Goal: Information Seeking & Learning: Find specific page/section

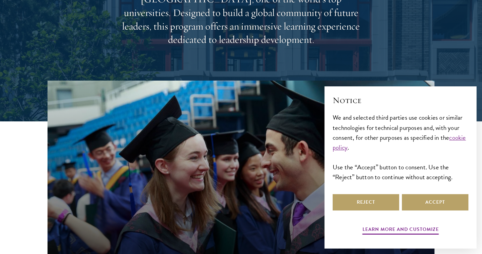
scroll to position [138, 0]
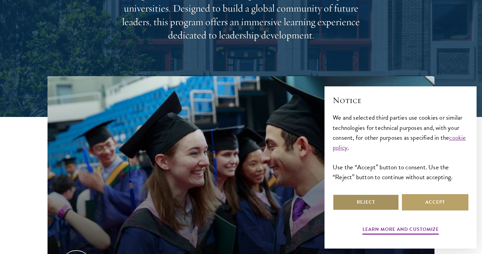
click at [359, 201] on button "Reject" at bounding box center [366, 202] width 67 height 16
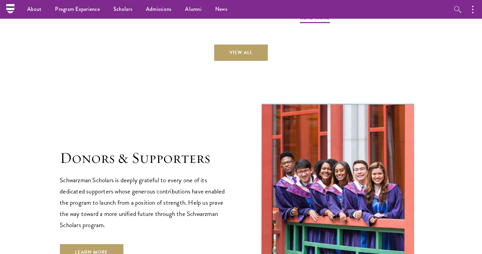
scroll to position [1772, 0]
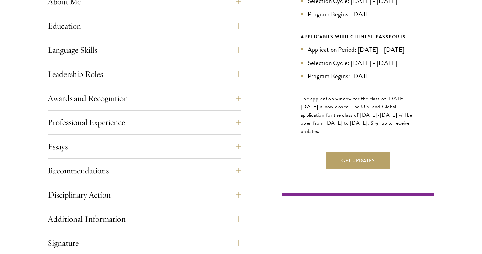
scroll to position [350, 0]
click at [342, 168] on button "Get Updates" at bounding box center [358, 160] width 64 height 16
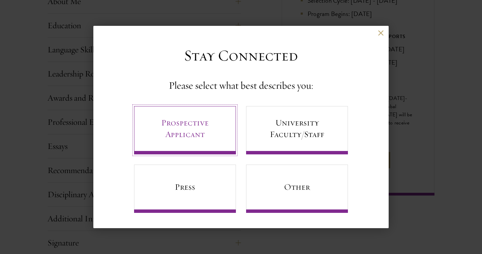
click at [219, 128] on link "Prospective Applicant" at bounding box center [185, 130] width 102 height 48
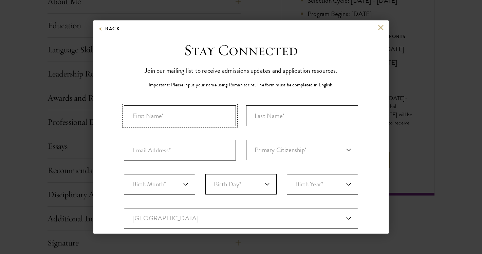
click at [201, 113] on input "First Name*" at bounding box center [180, 115] width 112 height 21
type input "Adriana"
click at [310, 119] on input "Last Name (Family Name)*" at bounding box center [302, 115] width 112 height 21
type input "Martinkevica"
click at [204, 153] on input "Email Address*" at bounding box center [180, 150] width 112 height 21
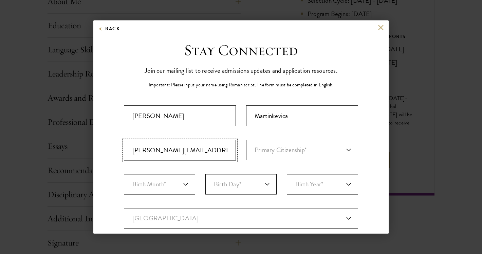
type input "adrianamartinkevich@gmail.com"
click at [303, 152] on select "Primary Citizenship* Afghanistan Aland Islands Albania Algeria Andorra Angola A…" at bounding box center [302, 150] width 112 height 20
select select "LG"
click at [181, 181] on select "Birth Month* January February March April May June July August September Octobe…" at bounding box center [159, 184] width 71 height 20
select select "08"
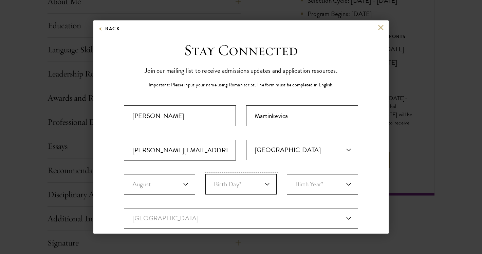
click at [217, 184] on select "Birth Day* 1 2 3 4 5 6 7 8 9 10 11 12 13 14 15 16 17 18 19 20 21 22 23 24 25 26…" at bounding box center [240, 184] width 71 height 20
select select "19"
click at [316, 184] on select "Birth Year* 2025 2024 2023 2022 2021 2020 2019 2018 2017 2016 2015 2014 2013 20…" at bounding box center [322, 184] width 71 height 20
select select "1998"
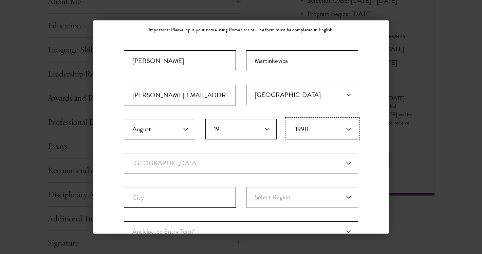
scroll to position [70, 0]
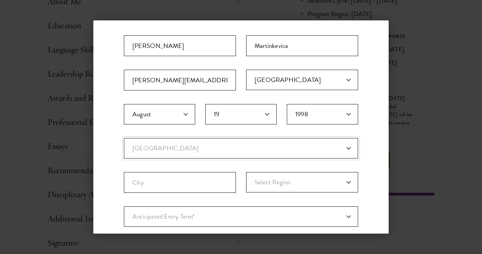
click at [226, 153] on select "Current Country Afghanistan Aland Islands Albania Algeria Andorra Angola Anguil…" at bounding box center [241, 148] width 234 height 20
select select "LG"
select select
click at [167, 185] on input "City" at bounding box center [180, 182] width 112 height 21
type input "Riga"
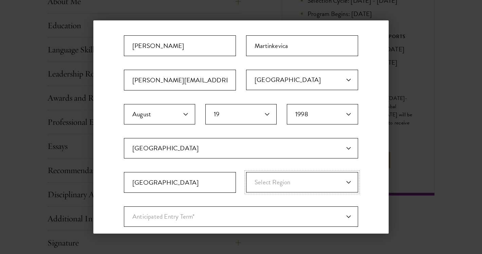
click at [276, 187] on select "Select Region Adazi Aglona Aizkraukle Aizpute Akniste Aloja Alsunga Aluksne Ama…" at bounding box center [302, 182] width 112 height 20
select select "Riga"
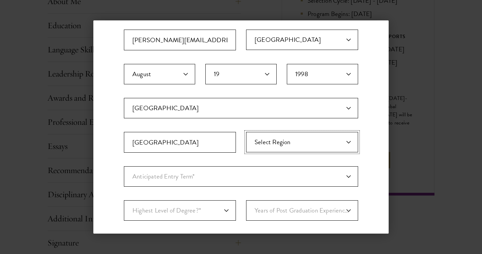
scroll to position [118, 0]
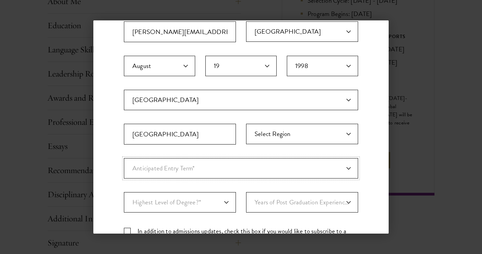
click at [248, 171] on select "Anticipated Entry Term* Just Exploring" at bounding box center [241, 168] width 234 height 20
select select "a6790467-ebe7-4045-a56a-66c1cae98076"
click at [218, 201] on select "Highest Level of Degree?* PHD Bachelor's Master's Current Undergraduate Student" at bounding box center [180, 202] width 112 height 20
select select "c2c8a817-44d4-4016-b033-dfae9e51c6f7"
click at [305, 204] on select "Years of Post Graduation Experience?* 1 2 3 4 5 6 7 8 9 10" at bounding box center [302, 202] width 112 height 20
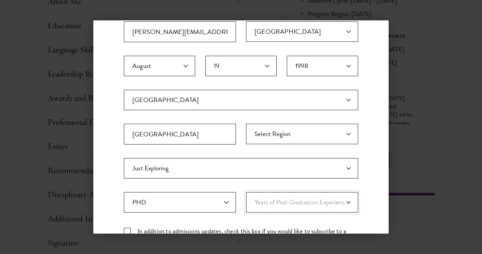
scroll to position [208, 0]
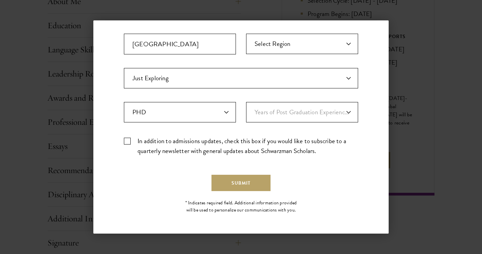
click at [175, 143] on label "In addition to admissions updates, check this box if you would like to subscrib…" at bounding box center [241, 146] width 234 height 20
click at [175, 140] on input "In addition to admissions updates, check this box if you would like to subscrib…" at bounding box center [241, 138] width 234 height 4
checkbox input "true"
click at [221, 189] on button "Submit" at bounding box center [241, 183] width 59 height 16
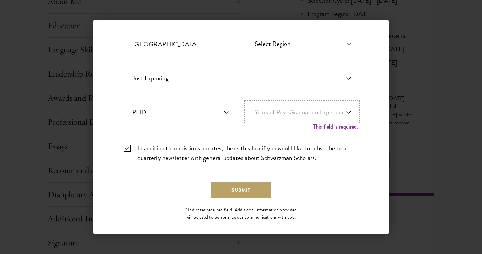
click at [291, 108] on select "Years of Post Graduation Experience?* 1 2 3 4 5 6 7 8 9 10" at bounding box center [302, 112] width 112 height 20
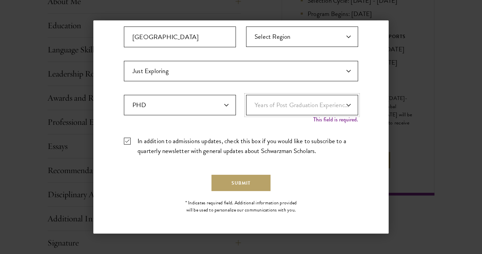
click at [280, 106] on select "Years of Post Graduation Experience?* 1 2 3 4 5 6 7 8 9 10" at bounding box center [302, 105] width 112 height 20
select select "3"
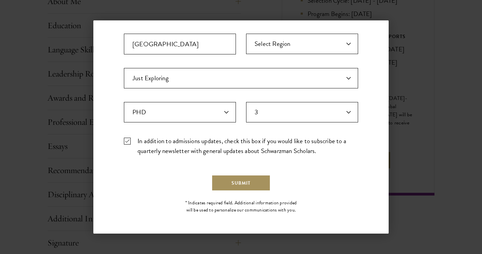
click at [241, 181] on button "Submit" at bounding box center [241, 183] width 59 height 16
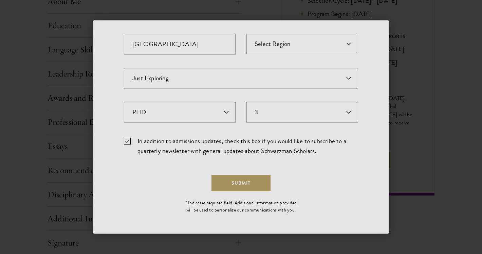
scroll to position [0, 0]
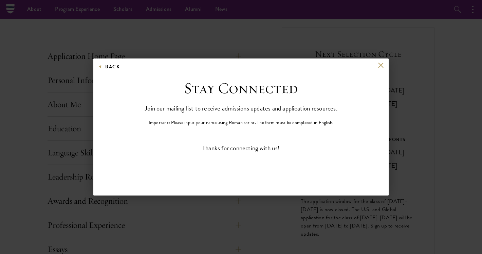
click at [377, 64] on div "Back" at bounding box center [240, 70] width 295 height 16
click at [383, 65] on button at bounding box center [381, 65] width 6 height 6
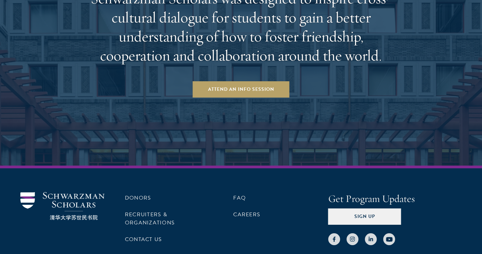
scroll to position [1120, 0]
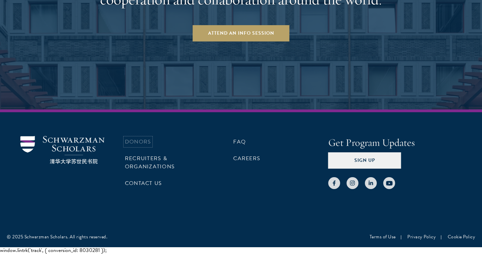
click at [145, 143] on link "Donors" at bounding box center [138, 142] width 26 height 8
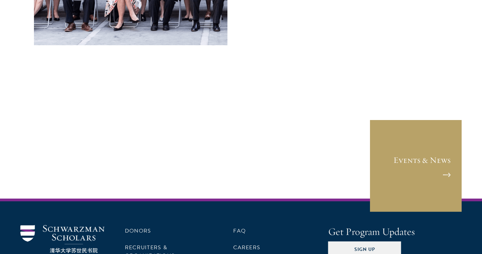
scroll to position [2816, 0]
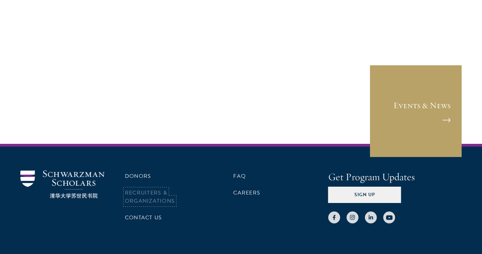
click at [140, 189] on link "Recruiters & Organizations" at bounding box center [150, 197] width 50 height 16
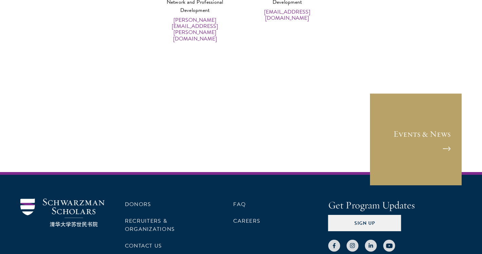
scroll to position [3437, 0]
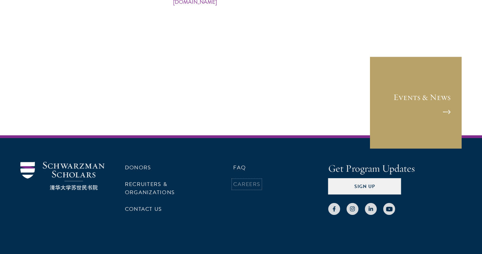
click at [240, 180] on link "Careers" at bounding box center [246, 184] width 27 height 8
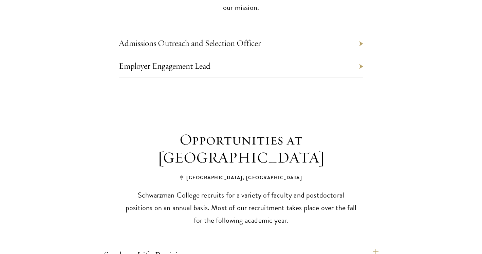
scroll to position [391, 0]
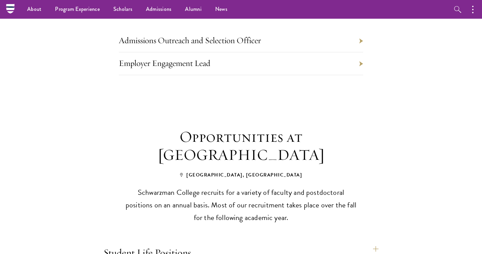
click at [299, 30] on li "Admissions Outreach and Selection Officer" at bounding box center [241, 41] width 245 height 23
click at [265, 30] on li "Admissions Outreach and Selection Officer" at bounding box center [241, 41] width 245 height 23
click at [251, 35] on link "Admissions Outreach and Selection Officer" at bounding box center [190, 40] width 142 height 11
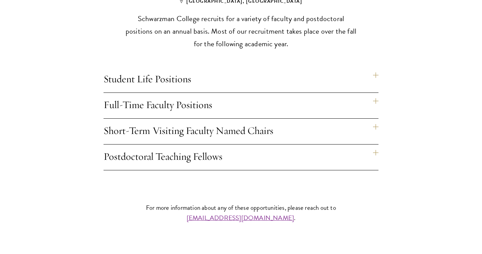
scroll to position [573, 0]
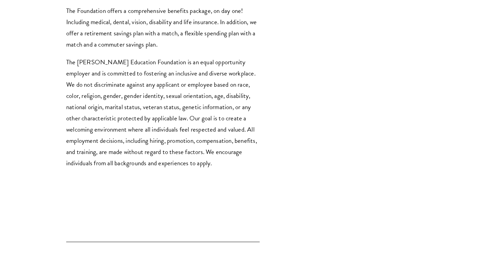
scroll to position [1725, 0]
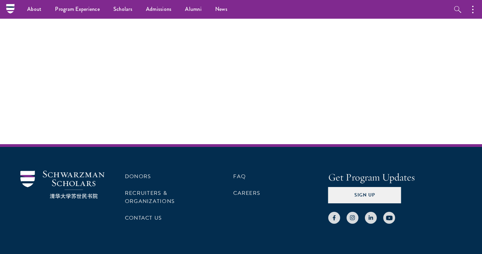
scroll to position [2816, 0]
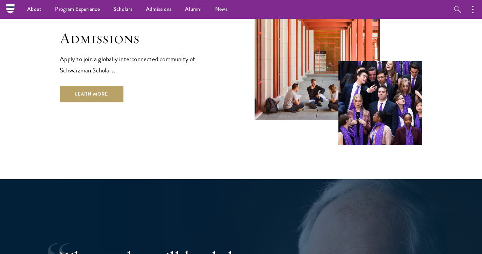
scroll to position [1135, 0]
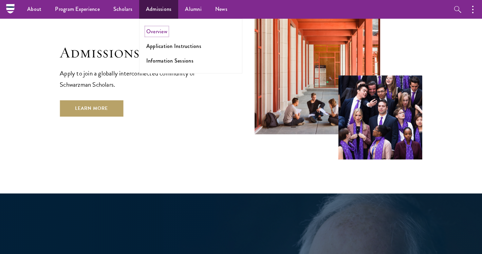
click at [157, 31] on link "Overview" at bounding box center [156, 32] width 21 height 8
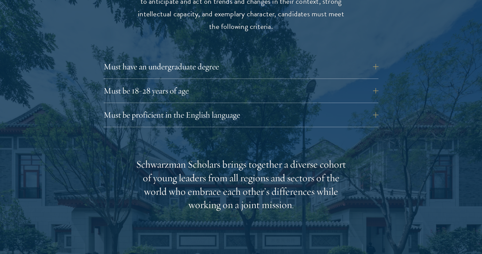
scroll to position [949, 0]
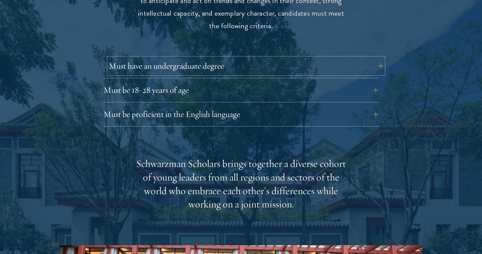
click at [204, 59] on button "Must have an undergraduate degree" at bounding box center [246, 66] width 275 height 16
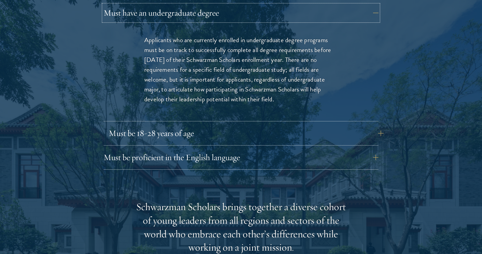
scroll to position [1008, 0]
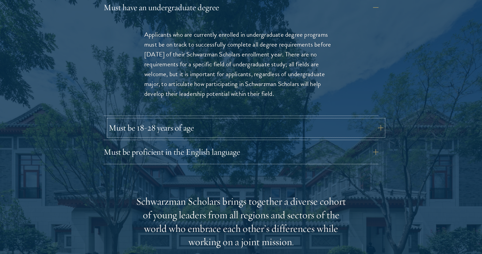
click at [190, 120] on button "Must be 18-28 years of age" at bounding box center [246, 128] width 275 height 16
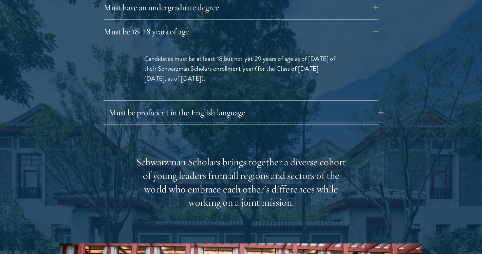
click at [185, 104] on button "Must be proficient in the English language" at bounding box center [246, 112] width 275 height 16
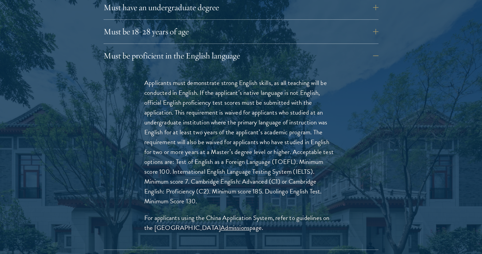
click at [225, 50] on div "Must be proficient in the English language Applicants must demonstrate strong E…" at bounding box center [241, 149] width 275 height 202
click at [221, 48] on button "Must be proficient in the English language" at bounding box center [246, 56] width 275 height 16
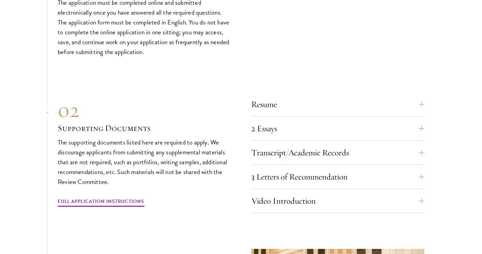
scroll to position [2084, 0]
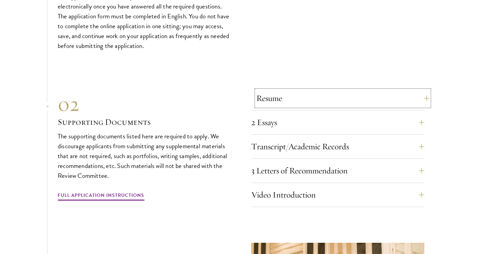
click at [271, 90] on button "Resume" at bounding box center [342, 98] width 173 height 16
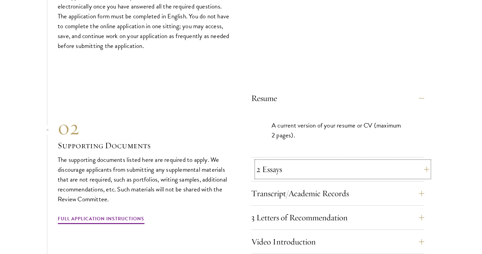
click at [261, 161] on button "2 Essays" at bounding box center [342, 169] width 173 height 16
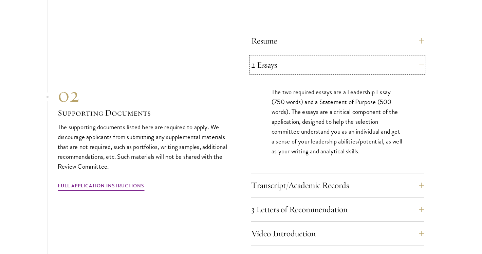
scroll to position [2142, 0]
click at [274, 177] on button "Transcript/Academic Records" at bounding box center [342, 185] width 173 height 16
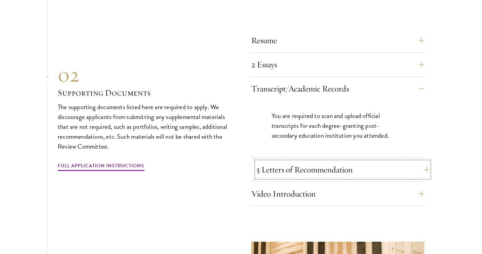
click at [278, 161] on button "3 Letters of Recommendation" at bounding box center [342, 169] width 173 height 16
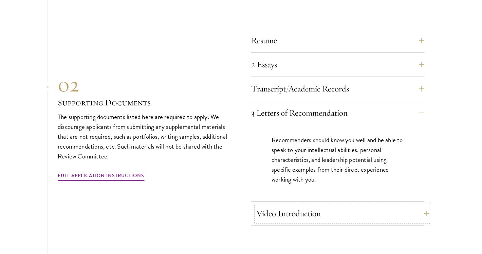
click at [280, 205] on button "Video Introduction" at bounding box center [342, 213] width 173 height 16
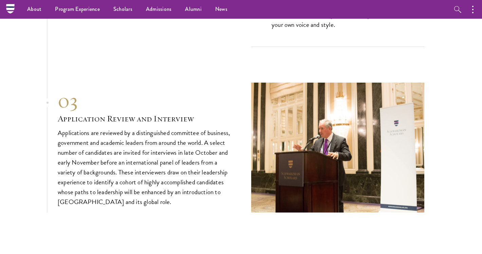
scroll to position [2141, 0]
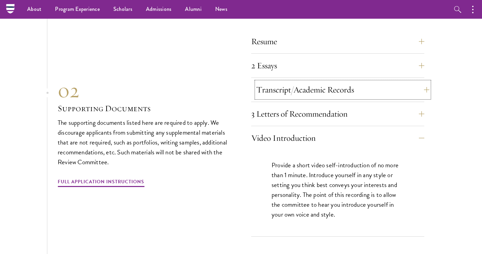
click at [311, 82] on button "Transcript/Academic Records" at bounding box center [342, 90] width 173 height 16
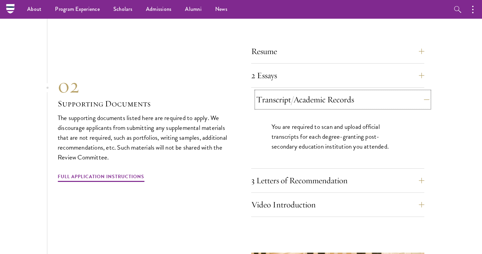
scroll to position [2129, 0]
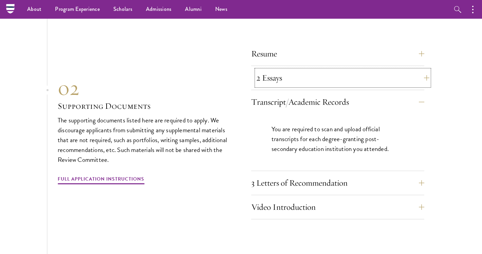
click at [306, 70] on button "2 Essays" at bounding box center [342, 78] width 173 height 16
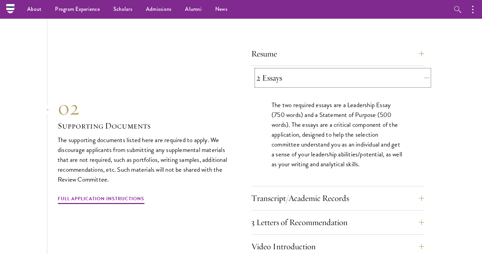
click at [306, 70] on button "2 Essays" at bounding box center [342, 78] width 173 height 16
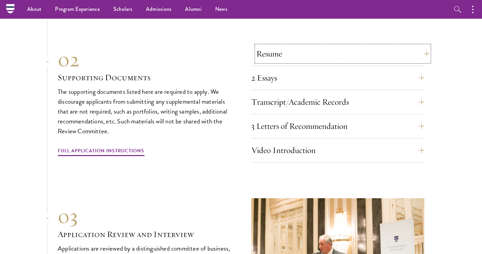
click at [302, 46] on button "Resume" at bounding box center [342, 54] width 173 height 16
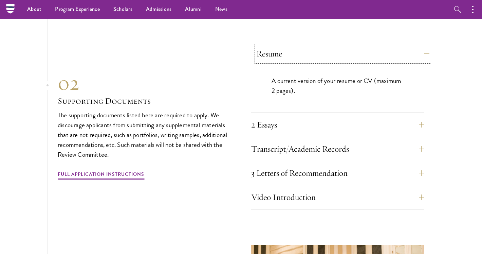
click at [302, 46] on button "Resume" at bounding box center [342, 54] width 173 height 16
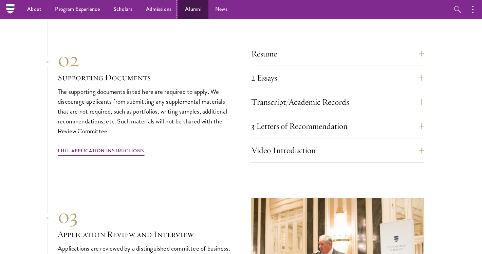
click at [191, 6] on link "Alumni" at bounding box center [193, 9] width 30 height 19
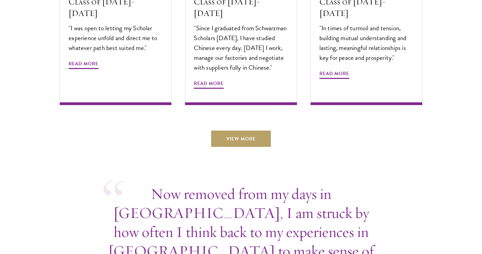
scroll to position [2416, 0]
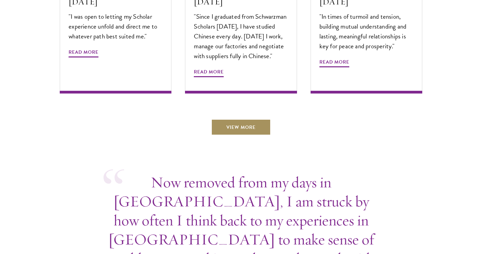
click at [231, 119] on link "View More" at bounding box center [241, 127] width 60 height 16
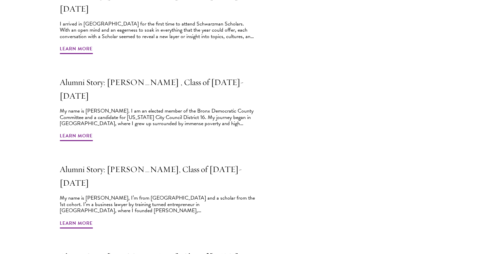
scroll to position [337, 0]
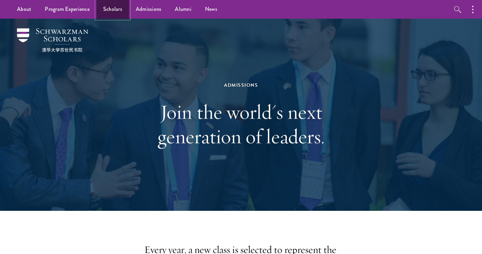
click at [108, 10] on link "Scholars" at bounding box center [112, 9] width 33 height 19
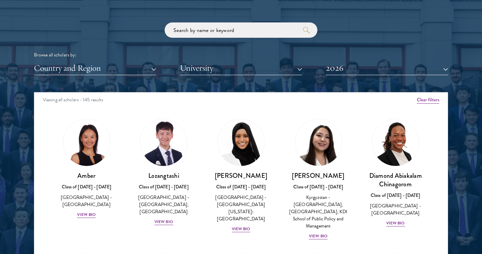
scroll to position [2, 0]
click at [139, 77] on div "Scholar Directory Congratulations and welcome to the Schwarzman Scholars Class …" at bounding box center [241, 122] width 414 height 345
click at [138, 72] on button "Country and Region" at bounding box center [95, 68] width 122 height 14
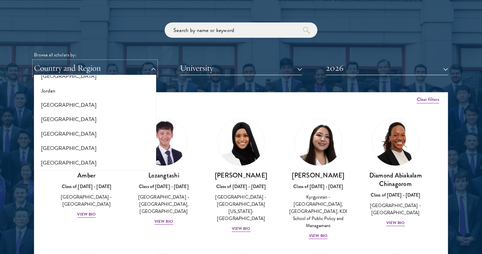
scroll to position [638, 0]
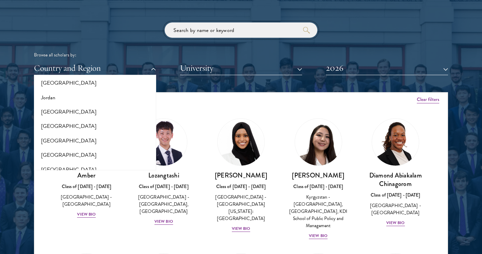
click at [189, 29] on input "search" at bounding box center [241, 29] width 153 height 15
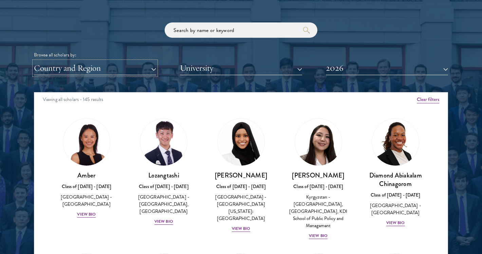
click at [112, 69] on button "Country and Region" at bounding box center [95, 68] width 122 height 14
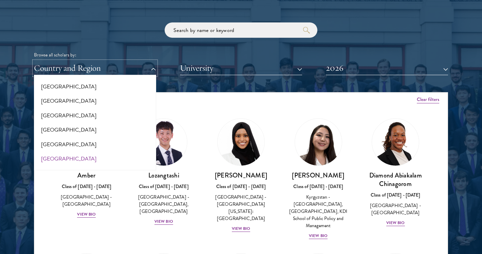
scroll to position [680, 0]
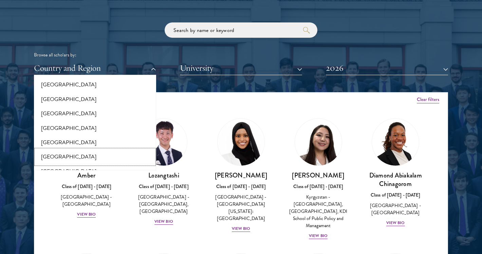
click at [49, 153] on button "[GEOGRAPHIC_DATA]" at bounding box center [95, 156] width 118 height 14
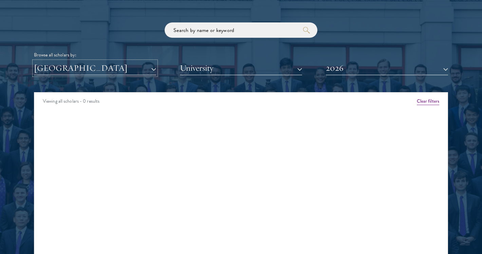
click at [76, 70] on button "[GEOGRAPHIC_DATA]" at bounding box center [95, 68] width 122 height 14
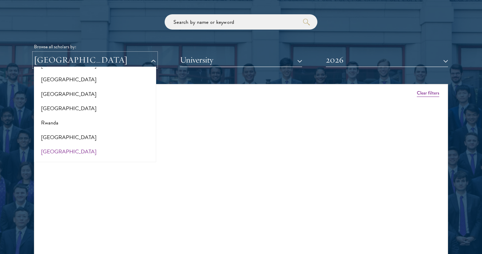
scroll to position [1095, 0]
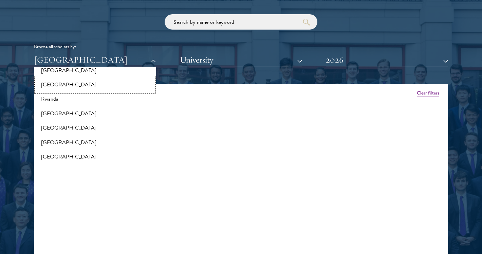
click at [51, 81] on button "[GEOGRAPHIC_DATA]" at bounding box center [95, 84] width 118 height 14
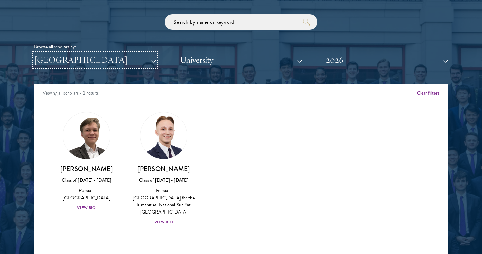
click at [79, 62] on button "[GEOGRAPHIC_DATA]" at bounding box center [95, 60] width 122 height 14
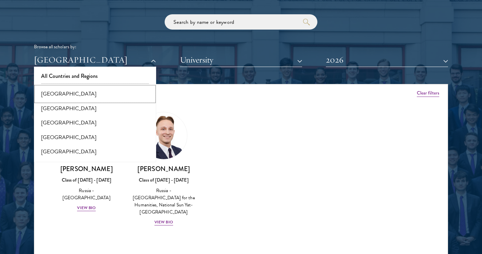
click at [70, 96] on button "[GEOGRAPHIC_DATA]" at bounding box center [95, 94] width 118 height 14
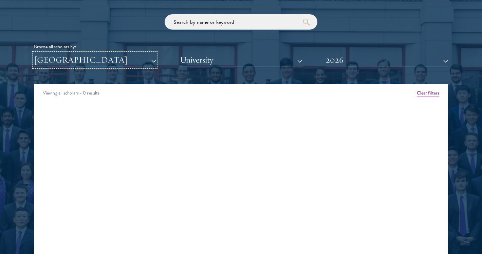
click at [77, 65] on button "[GEOGRAPHIC_DATA]" at bounding box center [95, 60] width 122 height 14
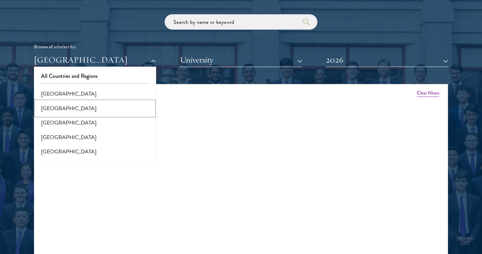
click at [73, 109] on button "[GEOGRAPHIC_DATA]" at bounding box center [95, 108] width 118 height 14
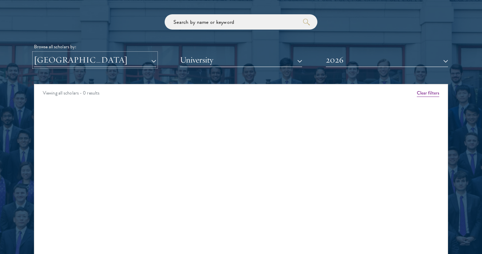
click at [75, 65] on button "[GEOGRAPHIC_DATA]" at bounding box center [95, 60] width 122 height 14
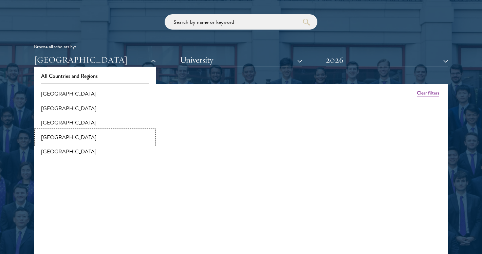
click at [72, 131] on button "[GEOGRAPHIC_DATA]" at bounding box center [95, 137] width 118 height 14
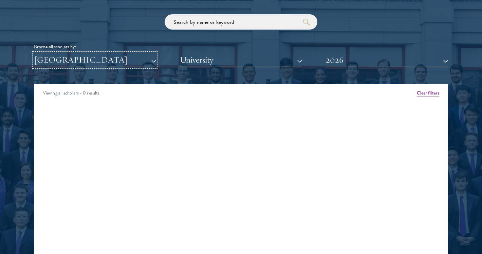
click at [74, 64] on button "[GEOGRAPHIC_DATA]" at bounding box center [95, 60] width 122 height 14
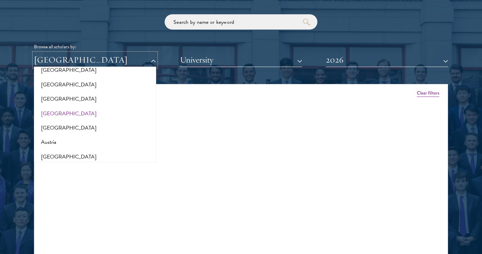
scroll to position [25, 0]
click at [67, 123] on button "[GEOGRAPHIC_DATA]" at bounding box center [95, 126] width 118 height 14
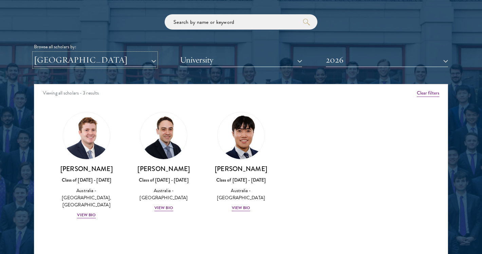
click at [72, 62] on button "[GEOGRAPHIC_DATA]" at bounding box center [95, 60] width 122 height 14
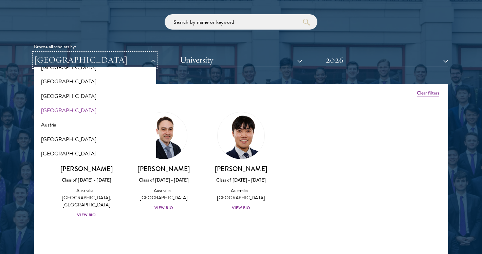
scroll to position [42, 0]
click at [59, 125] on button "Austria" at bounding box center [95, 123] width 118 height 14
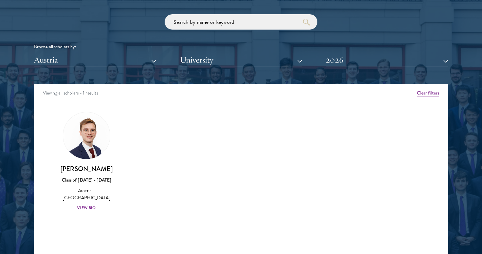
click at [70, 67] on div "Scholar Directory Congratulations and welcome to the Schwarzman Scholars Class …" at bounding box center [241, 114] width 414 height 345
click at [69, 60] on button "Austria" at bounding box center [95, 60] width 122 height 14
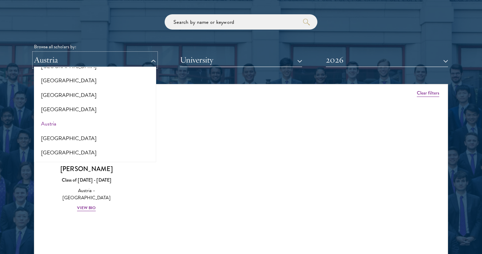
scroll to position [50, 0]
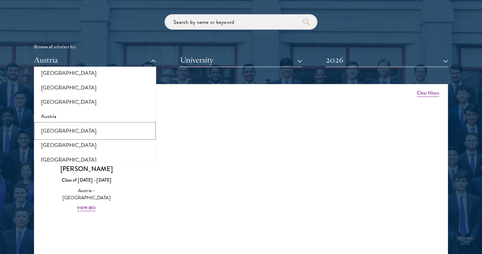
click at [61, 133] on button "[GEOGRAPHIC_DATA]" at bounding box center [95, 131] width 118 height 14
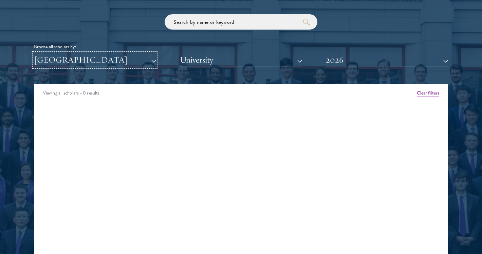
click at [69, 65] on button "[GEOGRAPHIC_DATA]" at bounding box center [95, 60] width 122 height 14
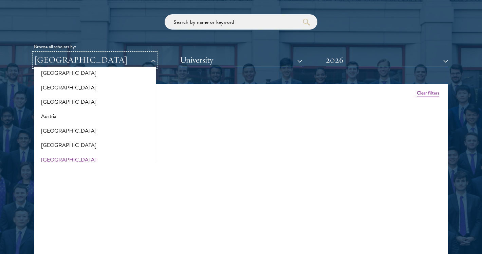
scroll to position [72, 0]
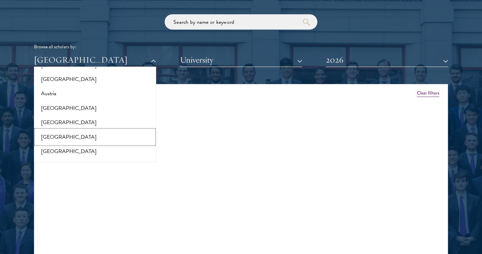
click at [70, 133] on button "[GEOGRAPHIC_DATA]" at bounding box center [95, 137] width 118 height 14
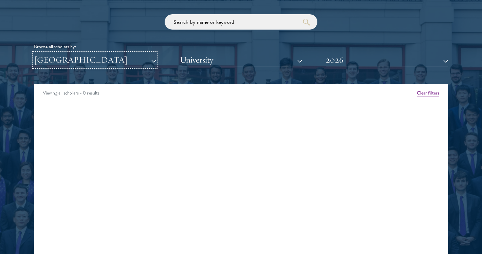
click at [84, 63] on button "[GEOGRAPHIC_DATA]" at bounding box center [95, 60] width 122 height 14
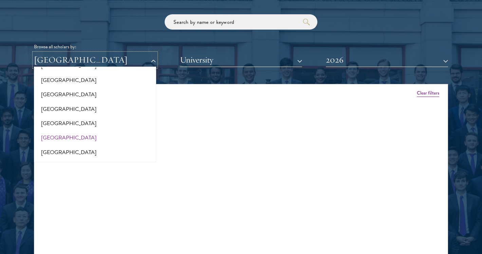
scroll to position [218, 0]
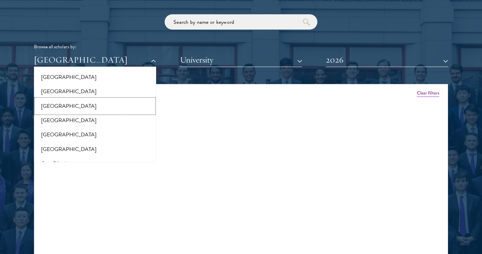
click at [73, 106] on button "[GEOGRAPHIC_DATA]" at bounding box center [95, 106] width 118 height 14
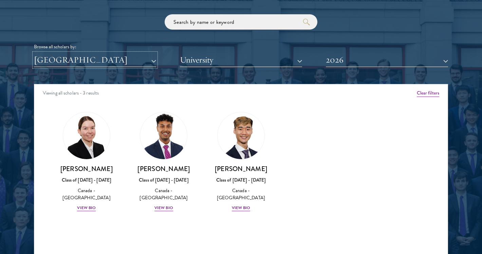
click at [75, 64] on button "[GEOGRAPHIC_DATA]" at bounding box center [95, 60] width 122 height 14
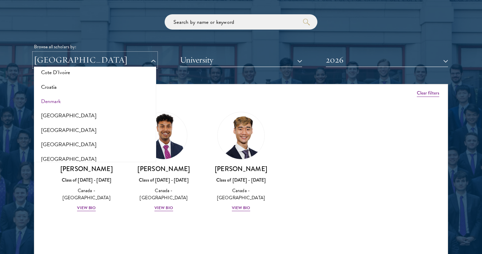
scroll to position [311, 0]
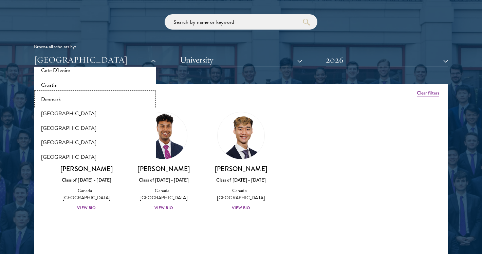
click at [77, 106] on button "Denmark" at bounding box center [95, 99] width 118 height 14
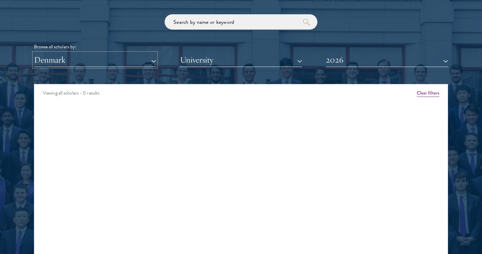
click at [81, 62] on button "Denmark" at bounding box center [95, 60] width 122 height 14
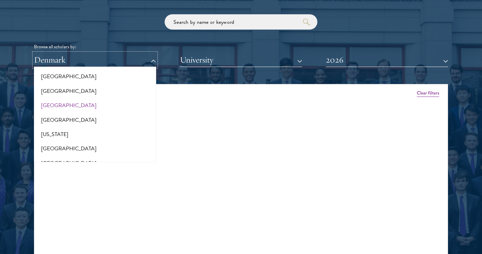
scroll to position [353, 0]
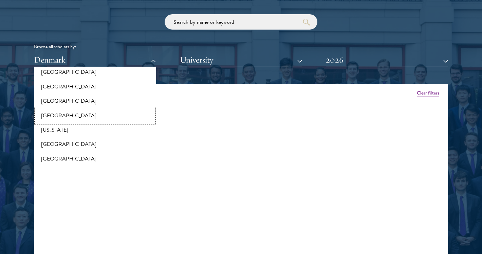
click at [71, 113] on button "[GEOGRAPHIC_DATA]" at bounding box center [95, 115] width 118 height 14
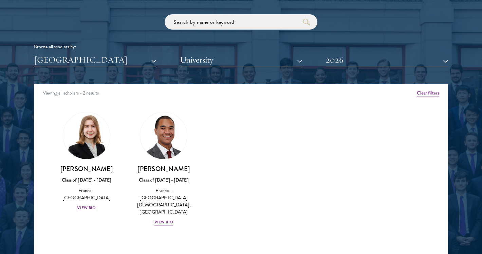
click at [79, 69] on div "Scholar Directory Congratulations and welcome to the Schwarzman Scholars Class …" at bounding box center [241, 114] width 414 height 345
click at [76, 66] on button "[GEOGRAPHIC_DATA]" at bounding box center [95, 60] width 122 height 14
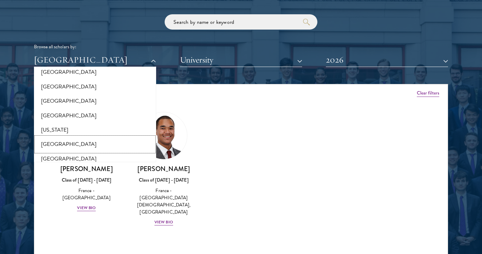
click at [76, 144] on button "[GEOGRAPHIC_DATA]" at bounding box center [95, 144] width 118 height 14
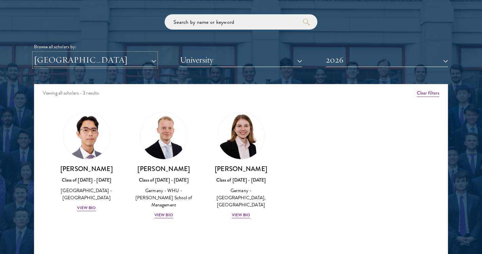
click at [78, 64] on button "[GEOGRAPHIC_DATA]" at bounding box center [95, 60] width 122 height 14
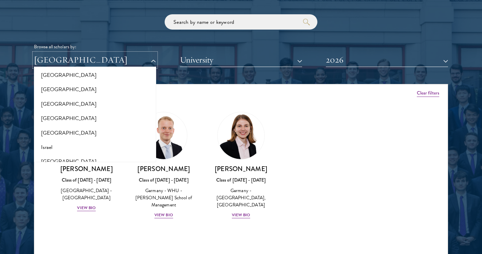
scroll to position [526, 0]
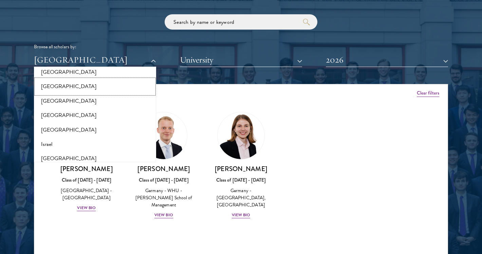
click at [65, 88] on button "[GEOGRAPHIC_DATA]" at bounding box center [95, 86] width 118 height 14
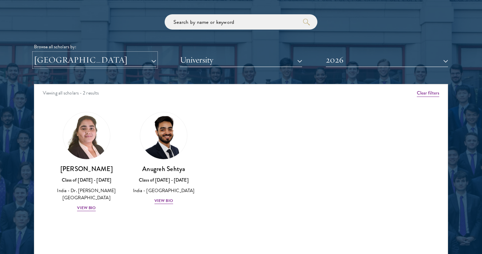
click at [78, 63] on button "[GEOGRAPHIC_DATA]" at bounding box center [95, 60] width 122 height 14
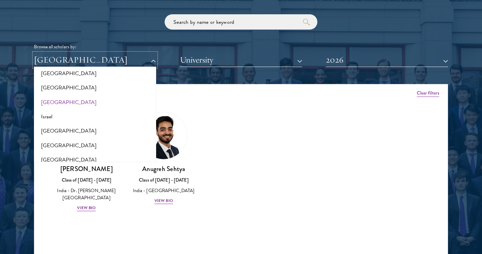
scroll to position [557, 0]
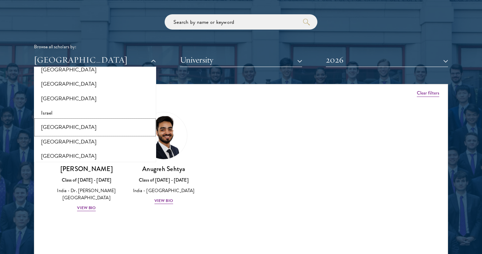
click at [75, 124] on button "[GEOGRAPHIC_DATA]" at bounding box center [95, 127] width 118 height 14
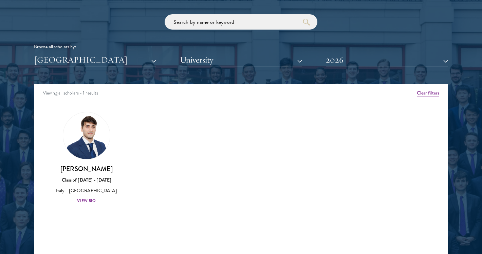
click at [81, 67] on div "Scholar Directory Congratulations and welcome to the Schwarzman Scholars Class …" at bounding box center [241, 114] width 414 height 345
click at [80, 64] on button "[GEOGRAPHIC_DATA]" at bounding box center [95, 60] width 122 height 14
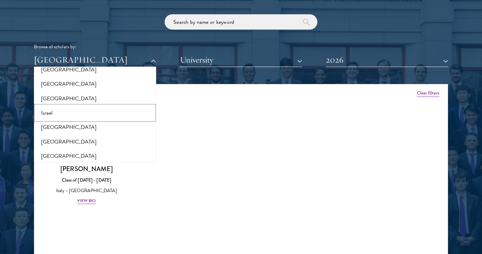
click at [75, 113] on button "Israel" at bounding box center [95, 113] width 118 height 14
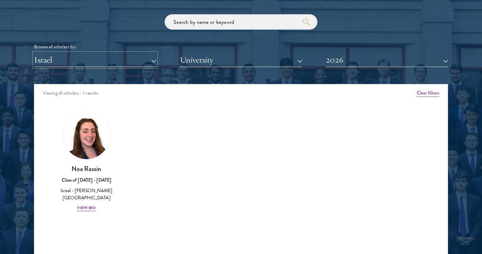
click at [80, 66] on button "Israel" at bounding box center [95, 60] width 122 height 14
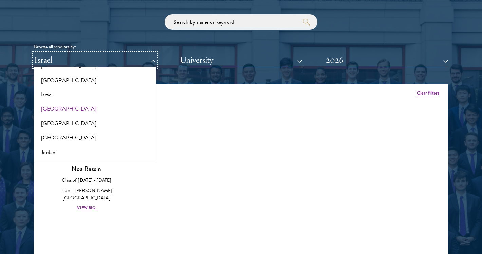
scroll to position [585, 0]
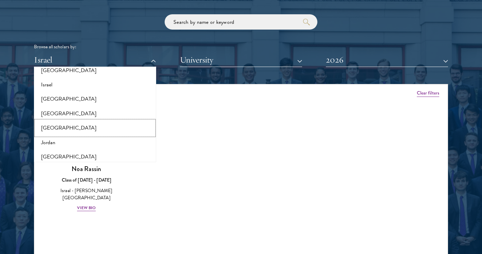
click at [76, 128] on button "[GEOGRAPHIC_DATA]" at bounding box center [95, 128] width 118 height 14
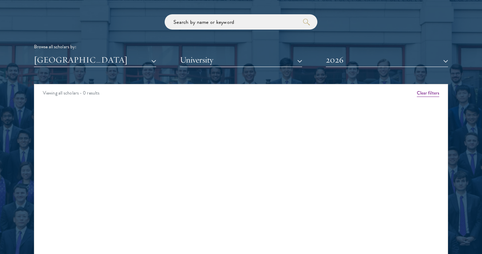
click at [89, 67] on div "Scholar Directory Congratulations and welcome to the Schwarzman Scholars Class …" at bounding box center [241, 114] width 414 height 345
click at [87, 58] on button "[GEOGRAPHIC_DATA]" at bounding box center [95, 60] width 122 height 14
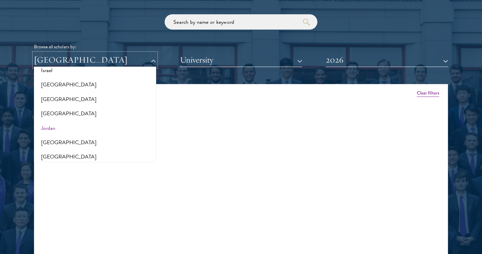
scroll to position [600, 0]
click at [83, 136] on button "[GEOGRAPHIC_DATA]" at bounding box center [95, 142] width 118 height 14
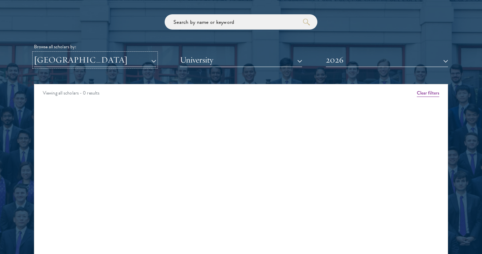
click at [95, 59] on button "[GEOGRAPHIC_DATA]" at bounding box center [95, 60] width 122 height 14
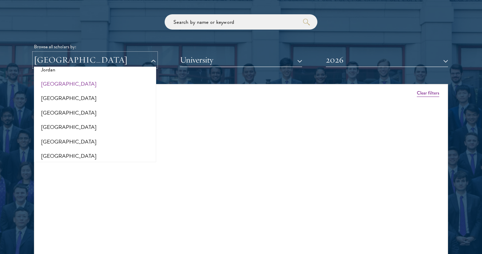
scroll to position [660, 0]
click at [77, 111] on button "[GEOGRAPHIC_DATA]" at bounding box center [95, 111] width 118 height 14
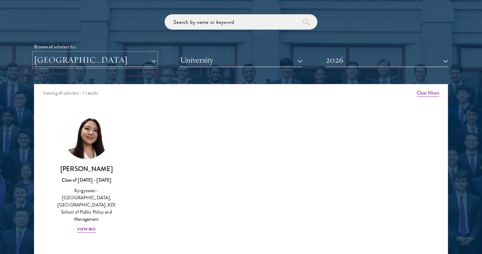
click at [89, 64] on button "[GEOGRAPHIC_DATA]" at bounding box center [95, 60] width 122 height 14
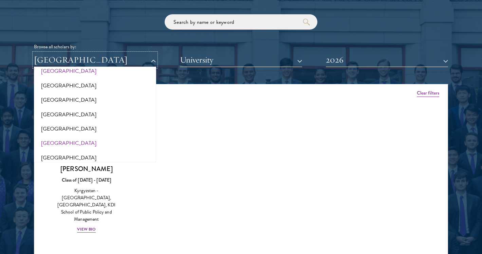
scroll to position [686, 0]
click at [155, 184] on div "Amber Class of [DATE] - [DATE] [GEOGRAPHIC_DATA] - [GEOGRAPHIC_DATA] View Bio C…" at bounding box center [241, 178] width 414 height 150
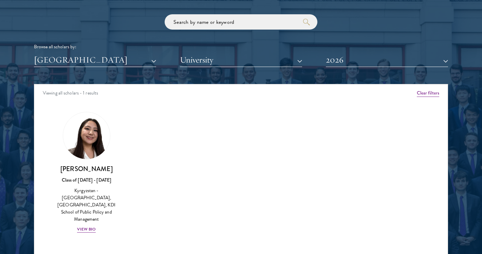
click at [120, 73] on div "Scholar Directory Congratulations and welcome to the Schwarzman Scholars Class …" at bounding box center [241, 114] width 414 height 345
click at [116, 67] on button "[GEOGRAPHIC_DATA]" at bounding box center [95, 60] width 122 height 14
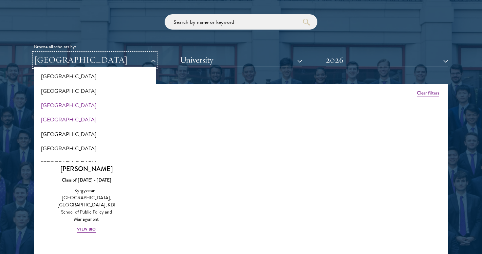
scroll to position [717, 0]
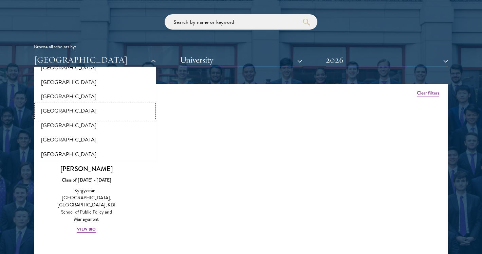
click at [86, 112] on button "[GEOGRAPHIC_DATA]" at bounding box center [95, 111] width 118 height 14
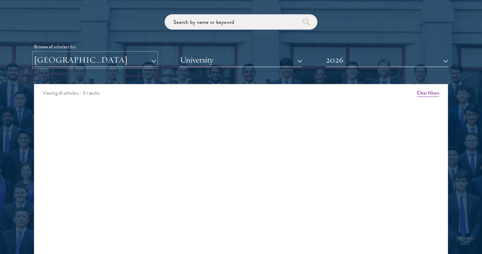
click at [95, 65] on button "[GEOGRAPHIC_DATA]" at bounding box center [95, 60] width 122 height 14
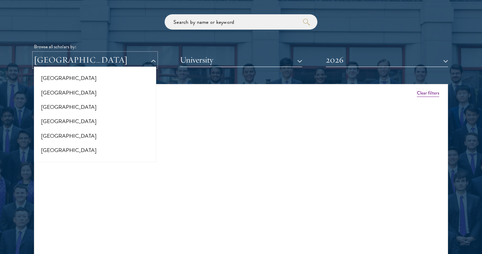
scroll to position [782, 0]
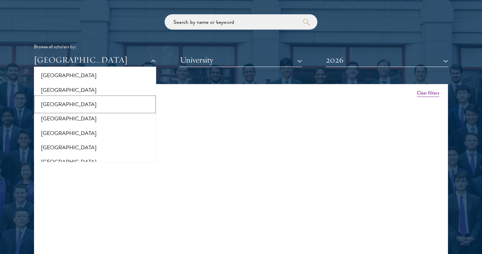
click at [86, 107] on button "[GEOGRAPHIC_DATA]" at bounding box center [95, 104] width 118 height 14
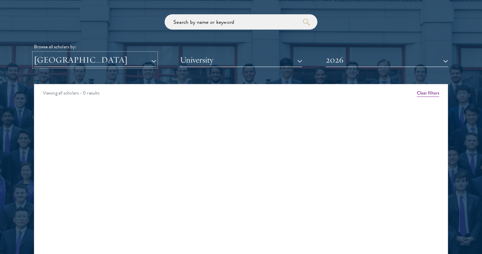
click at [92, 64] on button "[GEOGRAPHIC_DATA]" at bounding box center [95, 60] width 122 height 14
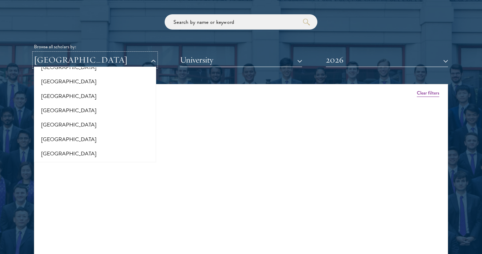
scroll to position [956, 0]
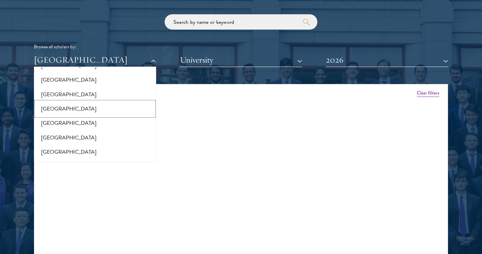
click at [84, 104] on button "[GEOGRAPHIC_DATA]" at bounding box center [95, 109] width 118 height 14
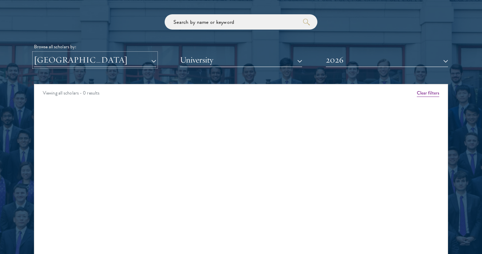
click at [90, 60] on button "[GEOGRAPHIC_DATA]" at bounding box center [95, 60] width 122 height 14
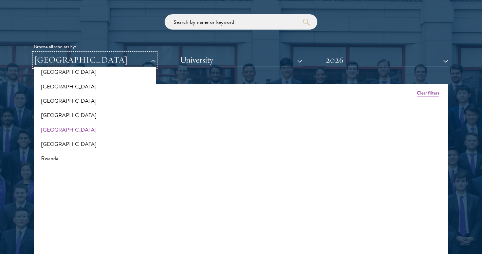
scroll to position [1039, 0]
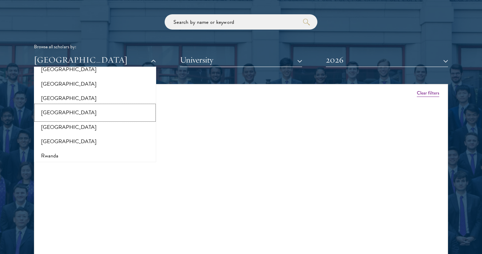
click at [86, 105] on button "[GEOGRAPHIC_DATA]" at bounding box center [95, 112] width 118 height 14
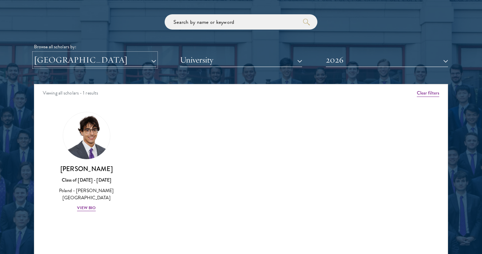
click at [90, 61] on button "[GEOGRAPHIC_DATA]" at bounding box center [95, 60] width 122 height 14
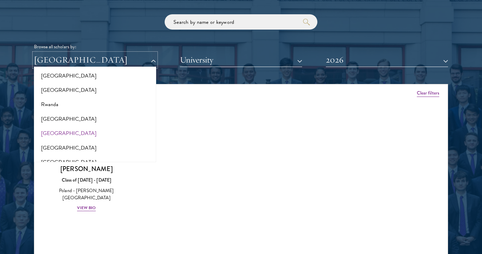
scroll to position [1097, 0]
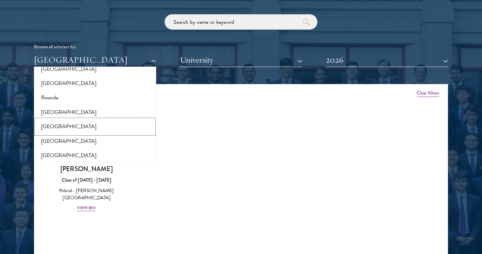
click at [82, 123] on button "[GEOGRAPHIC_DATA]" at bounding box center [95, 126] width 118 height 14
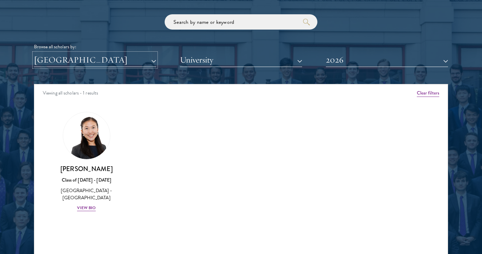
click at [83, 62] on button "[GEOGRAPHIC_DATA]" at bounding box center [95, 60] width 122 height 14
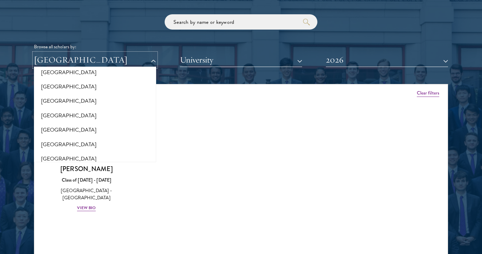
scroll to position [1169, 0]
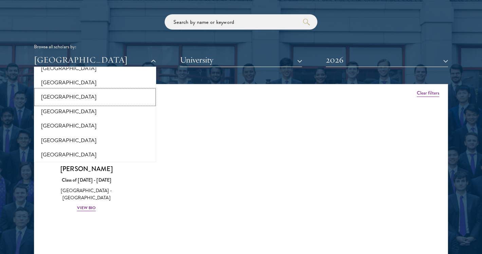
click at [83, 90] on button "[GEOGRAPHIC_DATA]" at bounding box center [95, 97] width 118 height 14
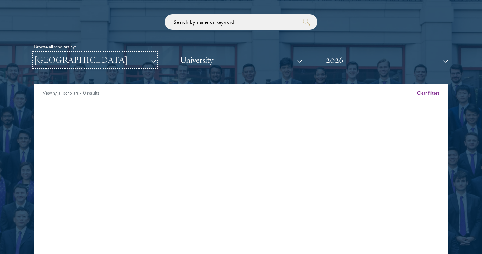
click at [83, 55] on button "[GEOGRAPHIC_DATA]" at bounding box center [95, 60] width 122 height 14
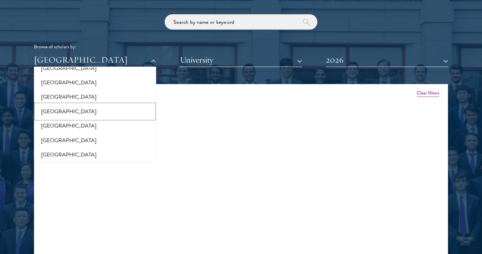
click at [79, 106] on button "[GEOGRAPHIC_DATA]" at bounding box center [95, 111] width 118 height 14
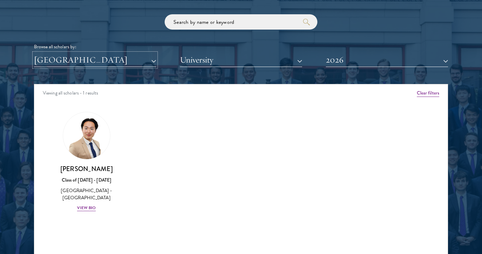
click at [84, 63] on button "[GEOGRAPHIC_DATA]" at bounding box center [95, 60] width 122 height 14
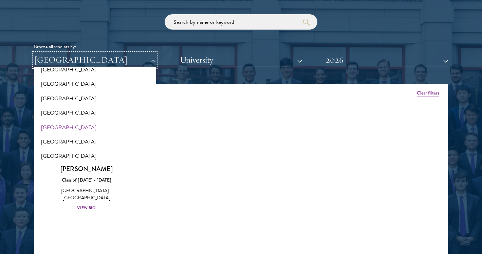
scroll to position [1191, 0]
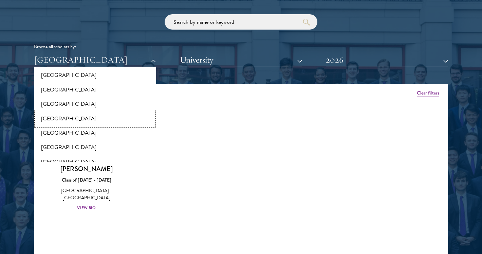
click at [77, 115] on button "[GEOGRAPHIC_DATA]" at bounding box center [95, 118] width 118 height 14
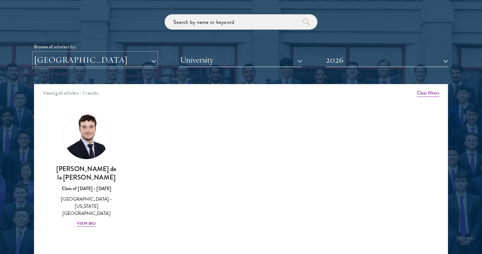
click at [85, 65] on button "[GEOGRAPHIC_DATA]" at bounding box center [95, 60] width 122 height 14
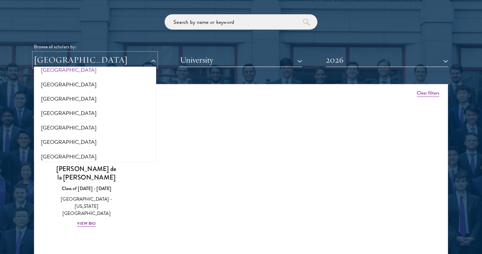
scroll to position [1228, 0]
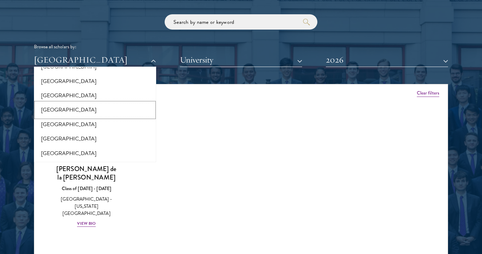
click at [80, 103] on button "[GEOGRAPHIC_DATA]" at bounding box center [95, 110] width 118 height 14
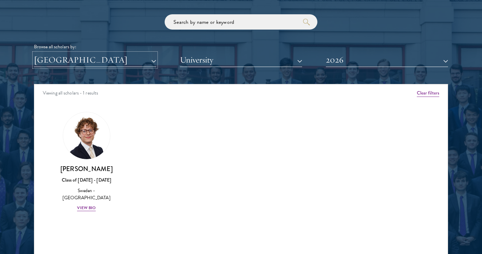
click at [83, 64] on button "[GEOGRAPHIC_DATA]" at bounding box center [95, 60] width 122 height 14
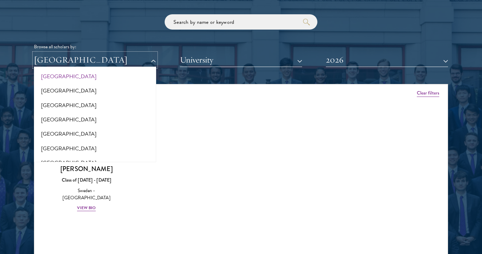
scroll to position [1283, 0]
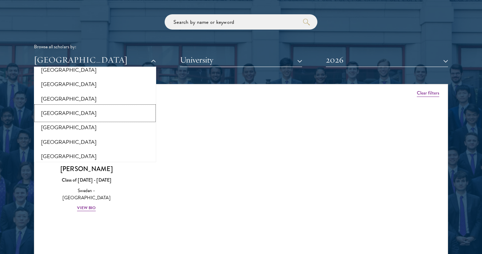
click at [77, 112] on button "[GEOGRAPHIC_DATA]" at bounding box center [95, 113] width 118 height 14
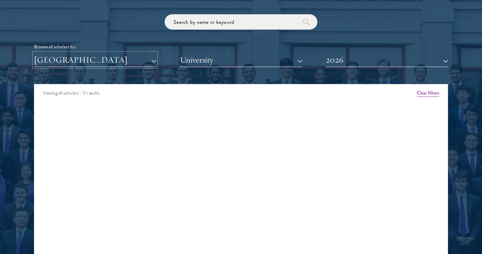
click at [86, 60] on button "[GEOGRAPHIC_DATA]" at bounding box center [95, 60] width 122 height 14
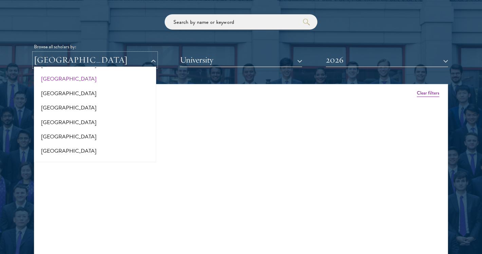
scroll to position [1335, 0]
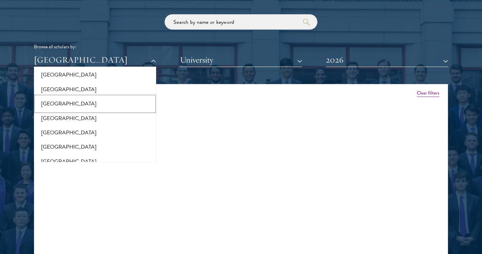
click at [80, 102] on button "[GEOGRAPHIC_DATA]" at bounding box center [95, 103] width 118 height 14
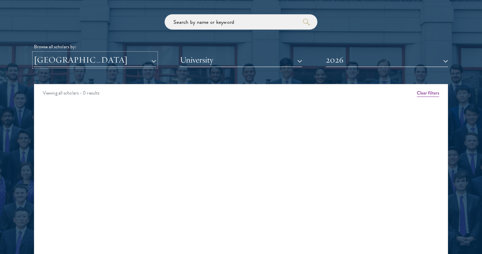
click at [86, 55] on button "[GEOGRAPHIC_DATA]" at bounding box center [95, 60] width 122 height 14
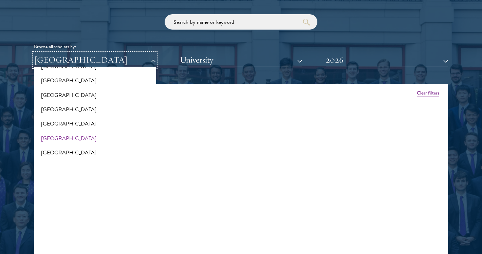
scroll to position [1363, 0]
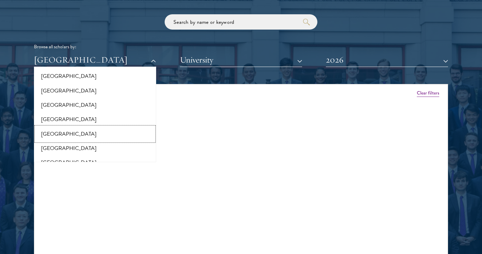
click at [81, 127] on button "[GEOGRAPHIC_DATA]" at bounding box center [95, 134] width 118 height 14
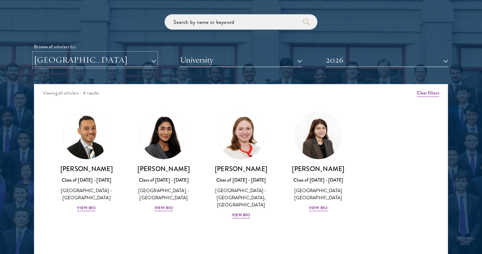
click at [88, 62] on button "[GEOGRAPHIC_DATA]" at bounding box center [95, 60] width 122 height 14
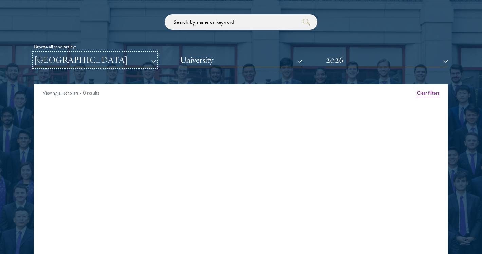
click at [95, 64] on button "[GEOGRAPHIC_DATA]" at bounding box center [95, 60] width 122 height 14
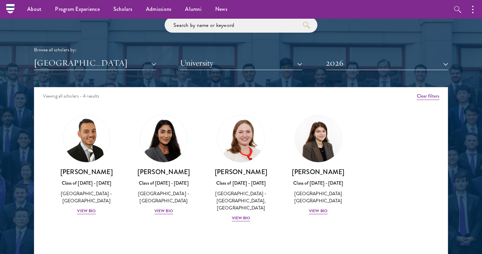
scroll to position [801, 0]
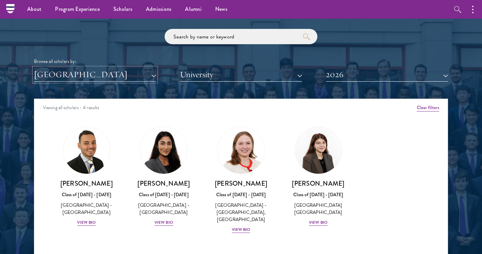
click at [74, 75] on button "[GEOGRAPHIC_DATA]" at bounding box center [95, 75] width 122 height 14
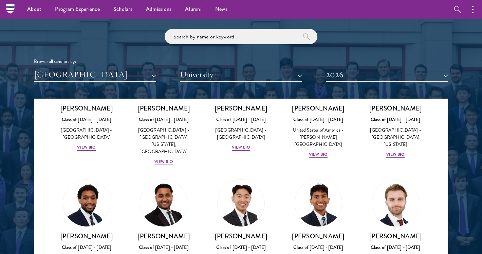
scroll to position [1139, 0]
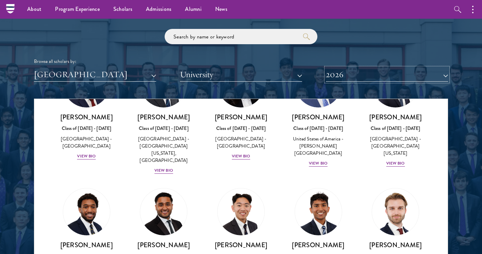
click at [353, 70] on button "2026" at bounding box center [387, 75] width 122 height 14
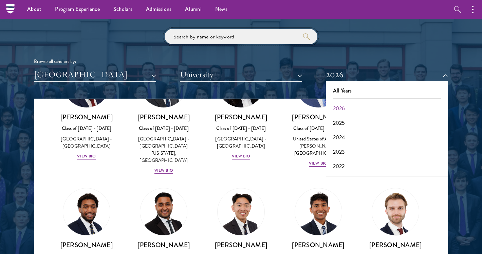
click at [265, 38] on input "search" at bounding box center [241, 36] width 153 height 15
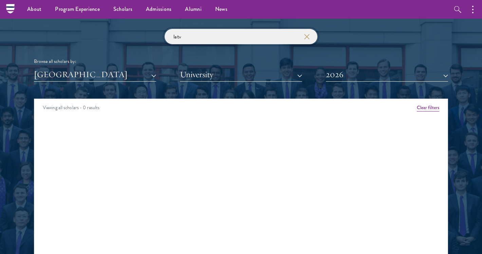
type input "latv"
click at [323, 78] on div "[GEOGRAPHIC_DATA] All Countries and Regions [GEOGRAPHIC_DATA] [GEOGRAPHIC_DATA]…" at bounding box center [241, 75] width 414 height 14
click at [335, 77] on button "2026" at bounding box center [387, 75] width 122 height 14
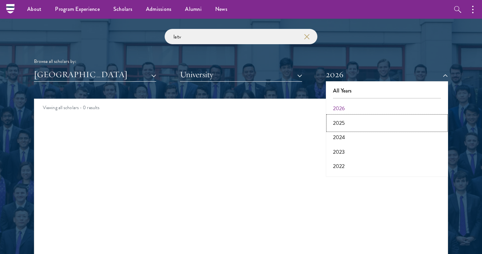
click at [337, 122] on button "2025" at bounding box center [387, 123] width 118 height 14
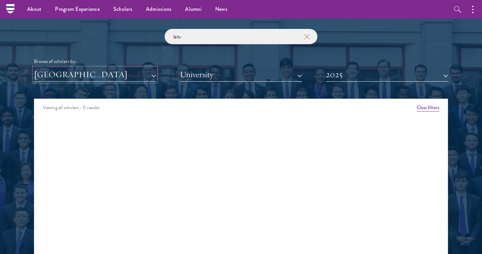
click at [137, 80] on button "[GEOGRAPHIC_DATA]" at bounding box center [95, 75] width 122 height 14
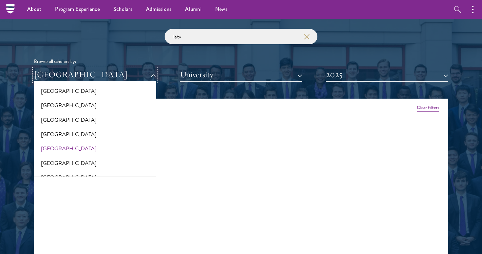
scroll to position [695, 0]
click at [66, 152] on button "[GEOGRAPHIC_DATA]" at bounding box center [95, 148] width 118 height 14
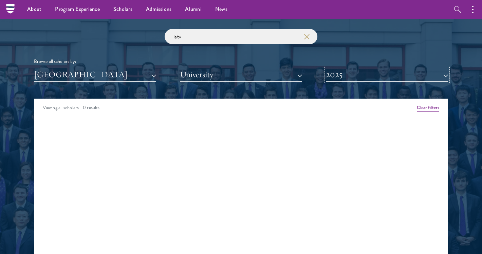
click at [416, 77] on button "2025" at bounding box center [387, 75] width 122 height 14
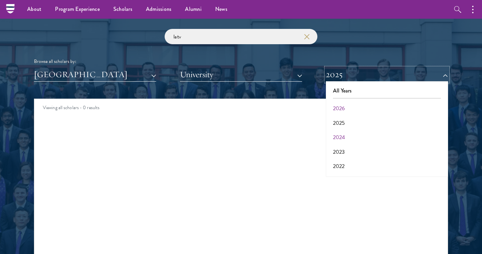
scroll to position [71, 0]
click at [437, 75] on button "2025" at bounding box center [387, 75] width 122 height 14
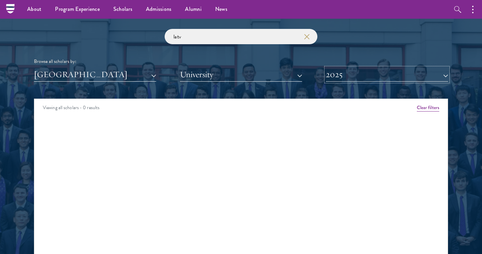
click at [429, 74] on button "2025" at bounding box center [387, 75] width 122 height 14
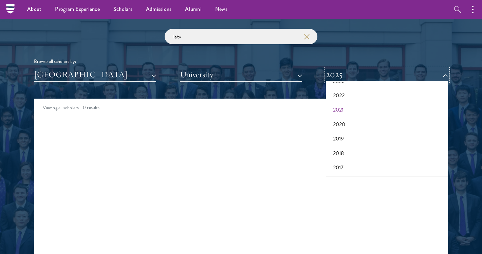
scroll to position [0, 0]
click at [397, 86] on button "All Years" at bounding box center [387, 91] width 118 height 14
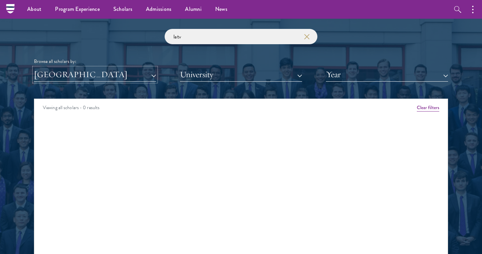
click at [147, 71] on button "[GEOGRAPHIC_DATA]" at bounding box center [95, 75] width 122 height 14
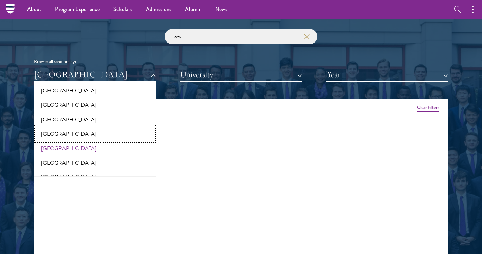
click at [115, 131] on button "[GEOGRAPHIC_DATA]" at bounding box center [95, 134] width 118 height 14
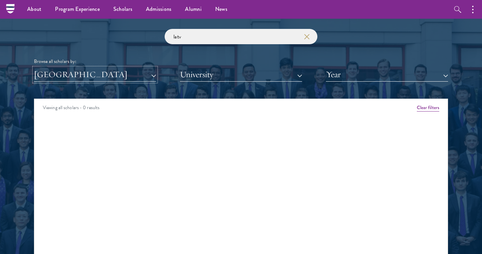
click at [114, 74] on button "[GEOGRAPHIC_DATA]" at bounding box center [95, 75] width 122 height 14
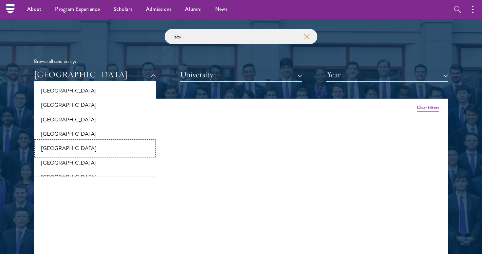
click at [84, 149] on button "[GEOGRAPHIC_DATA]" at bounding box center [95, 148] width 118 height 14
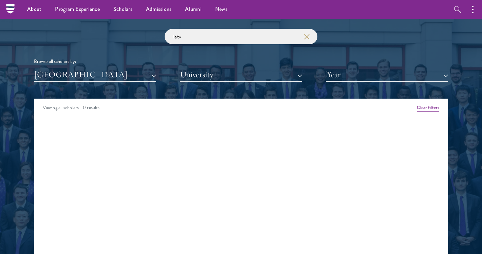
click at [100, 65] on div "latv Browse all scholars by: [GEOGRAPHIC_DATA] All Countries and Regions [GEOGR…" at bounding box center [241, 55] width 414 height 53
click at [97, 83] on div "Scholar Directory Congratulations and welcome to the Schwarzman Scholars Class …" at bounding box center [241, 129] width 414 height 345
click at [95, 77] on button "[GEOGRAPHIC_DATA]" at bounding box center [95, 75] width 122 height 14
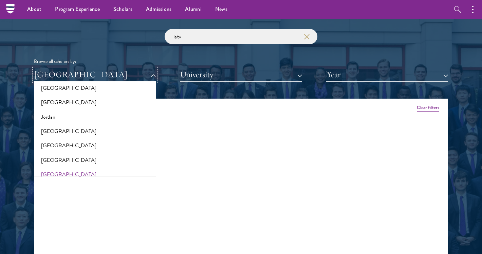
scroll to position [622, 0]
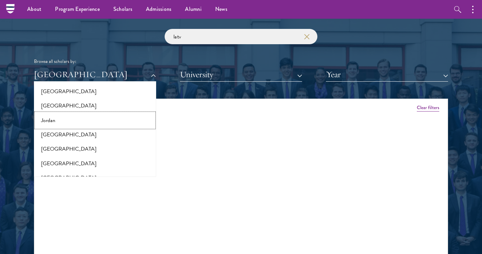
click at [79, 126] on button "Jordan" at bounding box center [95, 120] width 118 height 14
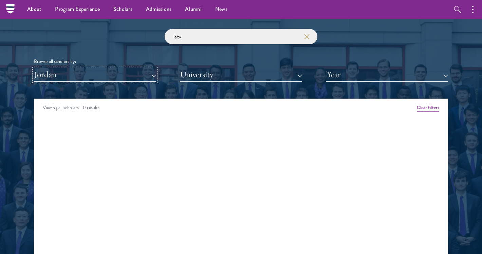
click at [77, 72] on button "Jordan" at bounding box center [95, 75] width 122 height 14
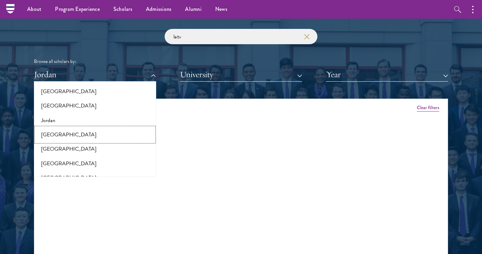
click at [63, 133] on button "[GEOGRAPHIC_DATA]" at bounding box center [95, 134] width 118 height 14
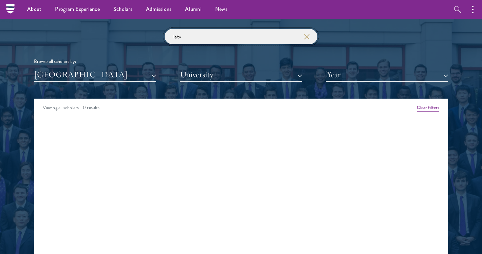
drag, startPoint x: 189, startPoint y: 38, endPoint x: 145, endPoint y: 34, distance: 44.3
click at [145, 34] on div "latv Browse all scholars by: [GEOGRAPHIC_DATA] All Countries and Regions [GEOGR…" at bounding box center [241, 55] width 414 height 53
type input "c"
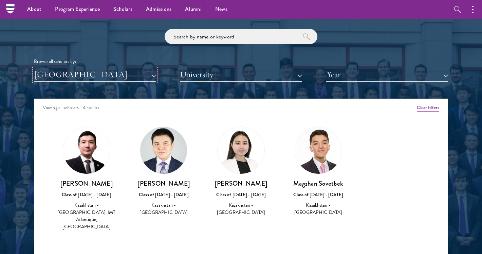
click at [73, 81] on button "[GEOGRAPHIC_DATA]" at bounding box center [95, 75] width 122 height 14
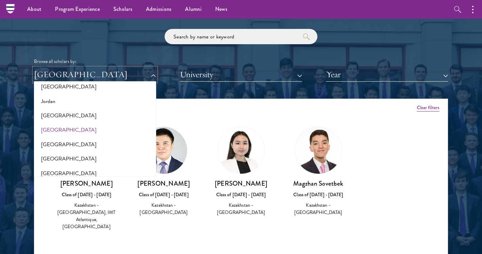
scroll to position [641, 0]
click at [70, 144] on button "[GEOGRAPHIC_DATA]" at bounding box center [95, 144] width 118 height 14
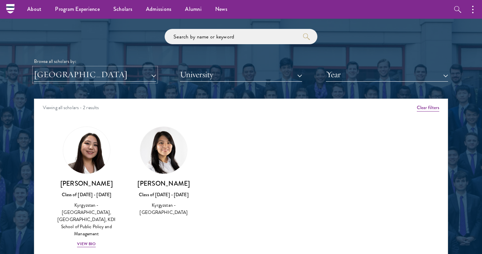
click at [89, 75] on button "[GEOGRAPHIC_DATA]" at bounding box center [95, 75] width 122 height 14
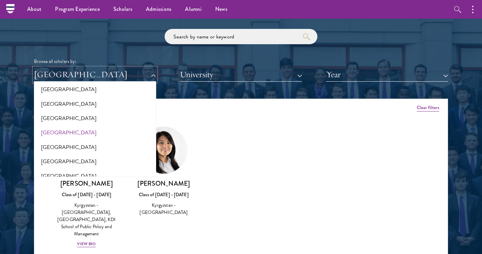
scroll to position [711, 0]
click at [74, 132] on button "[GEOGRAPHIC_DATA]" at bounding box center [95, 132] width 118 height 14
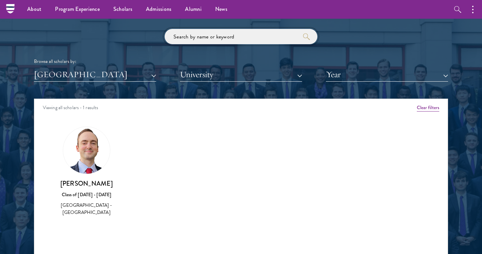
click at [212, 36] on input "search" at bounding box center [241, 36] width 153 height 15
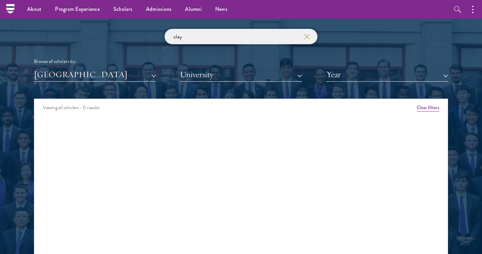
type input "clay"
click button "submit" at bounding box center [0, 0] width 0 height 0
click at [125, 69] on button "[GEOGRAPHIC_DATA]" at bounding box center [95, 75] width 122 height 14
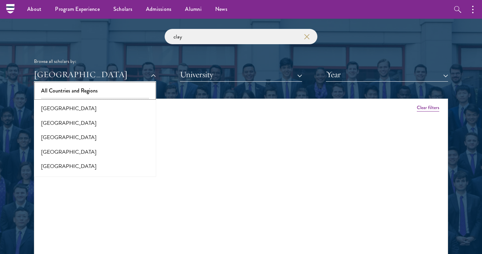
click at [75, 93] on button "All Countries and Regions" at bounding box center [95, 91] width 118 height 14
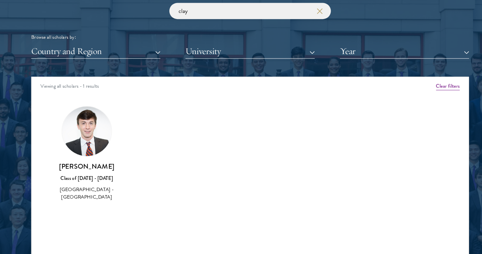
scroll to position [814, 0]
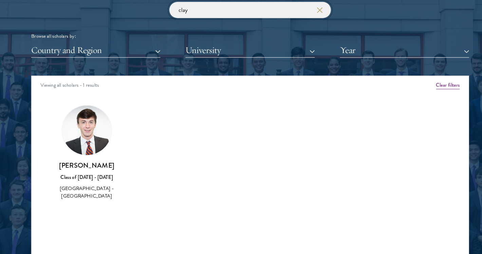
drag, startPoint x: 201, startPoint y: 24, endPoint x: 130, endPoint y: 34, distance: 71.0
click at [130, 34] on div "clay Browse all scholars by: Country and Region All Countries and Regions [GEOG…" at bounding box center [241, 41] width 414 height 53
click at [59, 60] on button "Country and Region" at bounding box center [95, 61] width 122 height 14
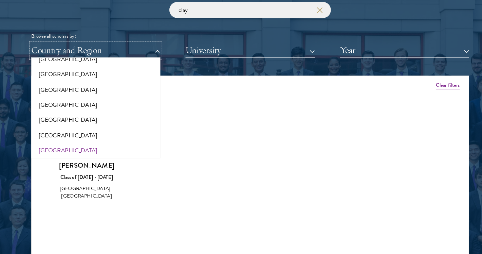
scroll to position [1394, 0]
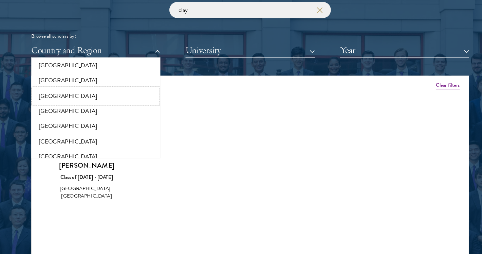
click at [62, 97] on button "[GEOGRAPHIC_DATA]" at bounding box center [95, 104] width 118 height 14
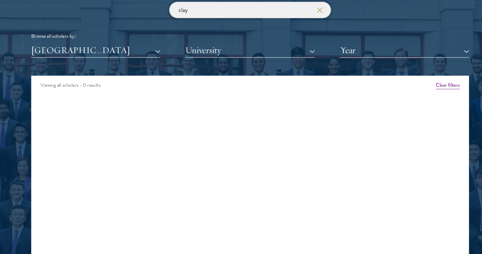
click at [312, 23] on input "clay" at bounding box center [241, 22] width 153 height 15
click at [308, 23] on icon "button" at bounding box center [306, 22] width 5 height 5
